Goal: Obtain resource: Download file/media

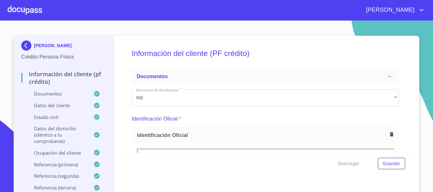
scroll to position [190, 0]
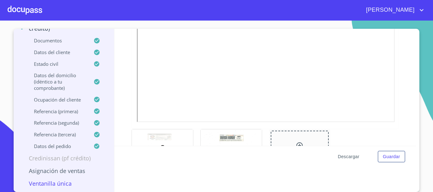
click at [343, 156] on span "Descargar" at bounding box center [349, 157] width 22 height 8
